Goal: Find contact information: Find contact information

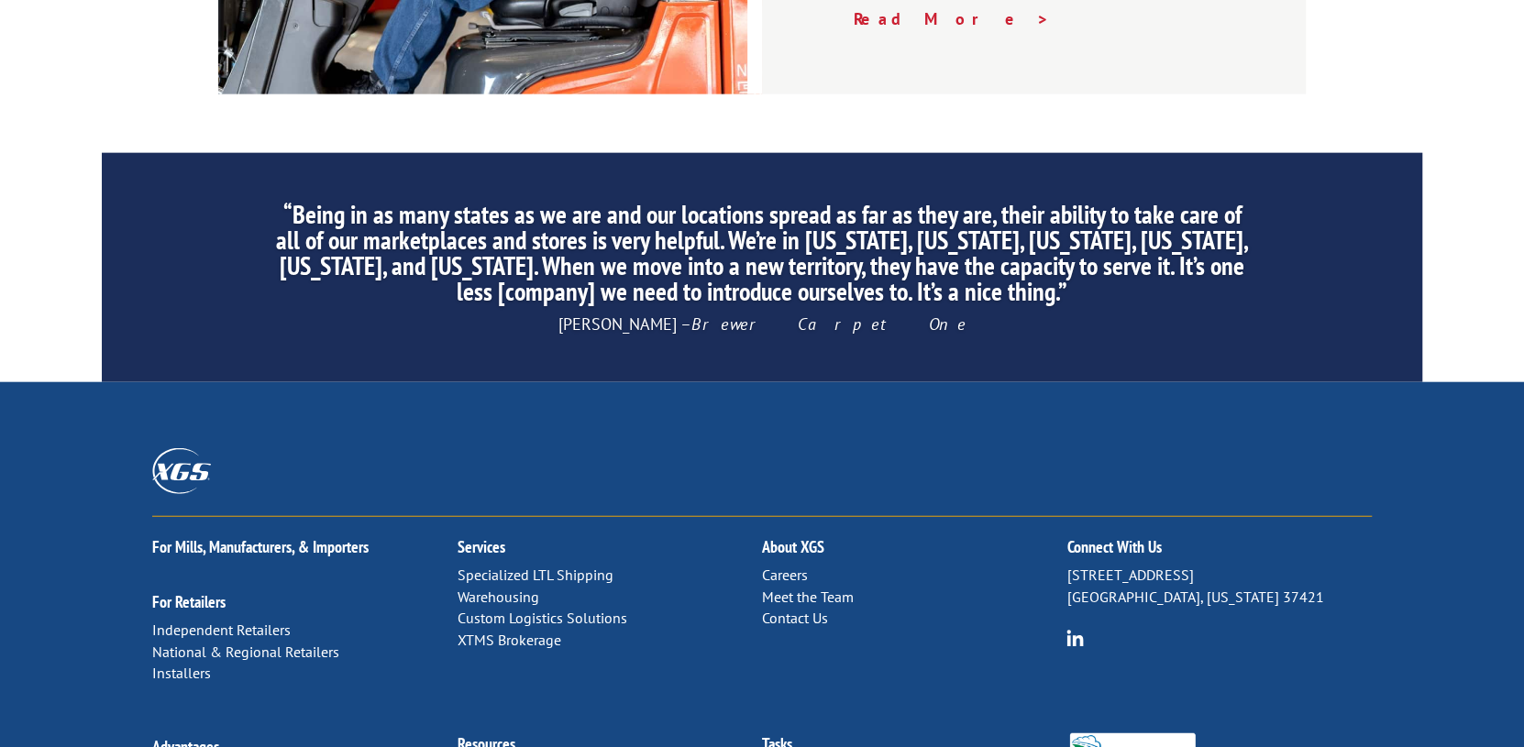
scroll to position [2879, 0]
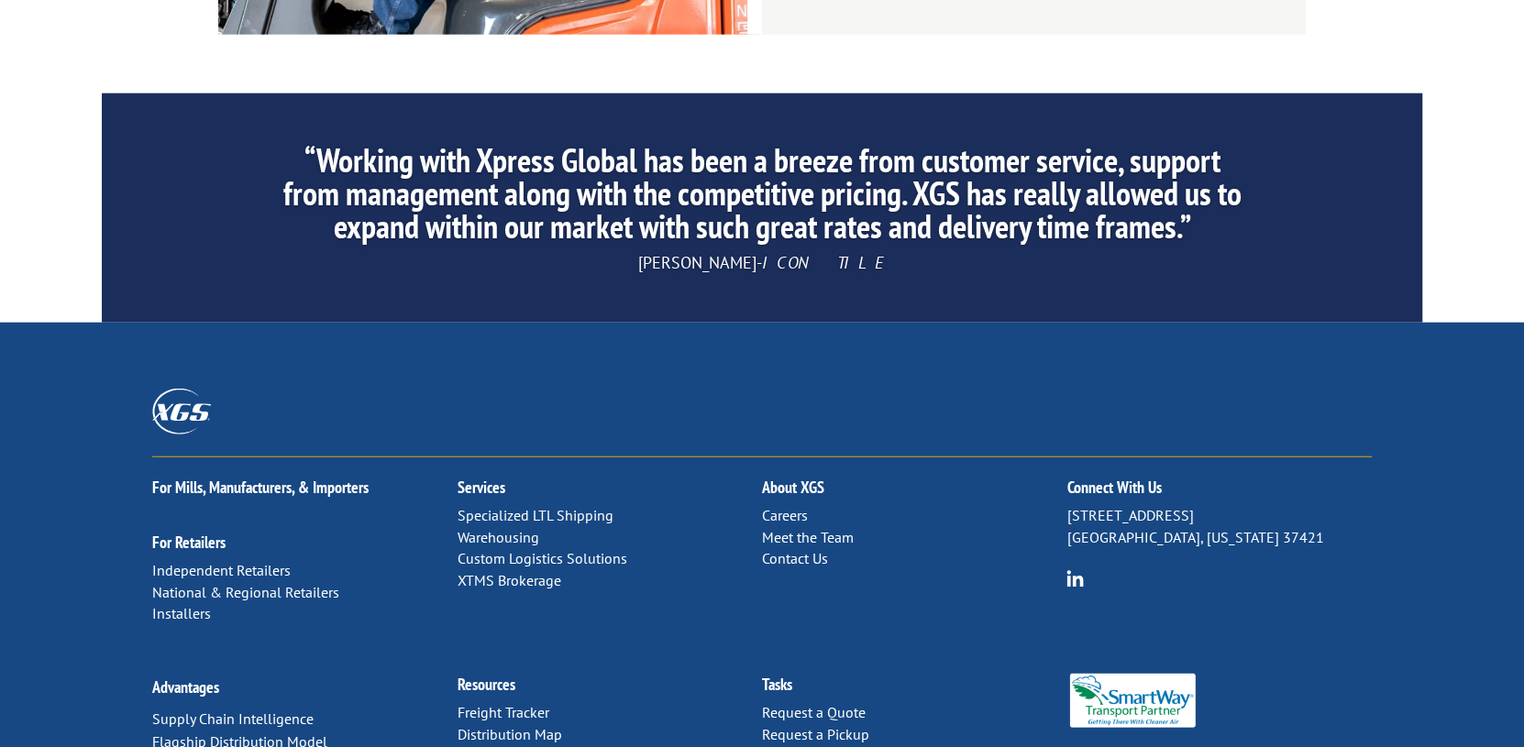
click at [806, 549] on link "Contact Us" at bounding box center [795, 558] width 66 height 18
